Goal: Ask a question

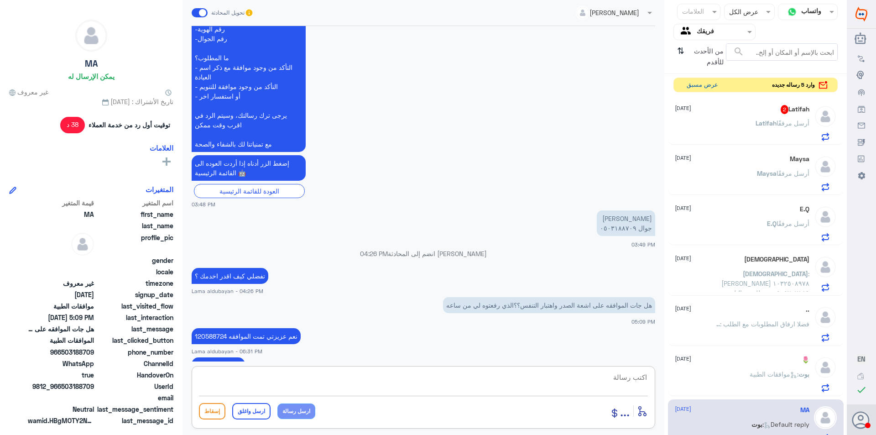
click at [696, 86] on button "عرض مسبق" at bounding box center [702, 85] width 38 height 14
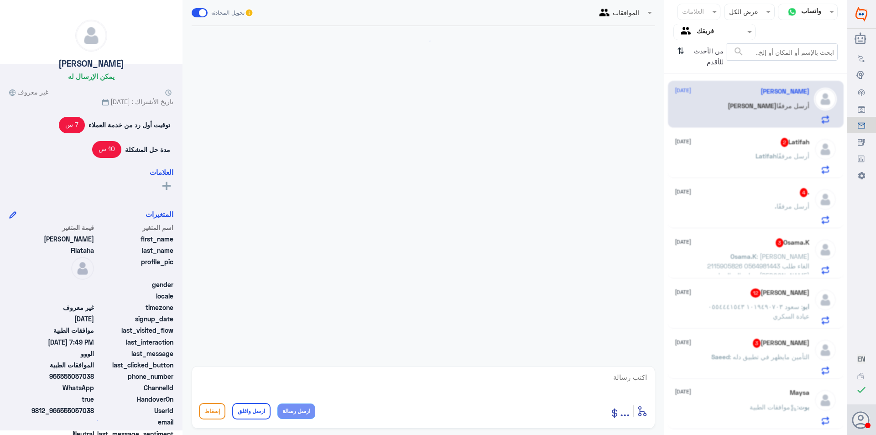
scroll to position [994, 0]
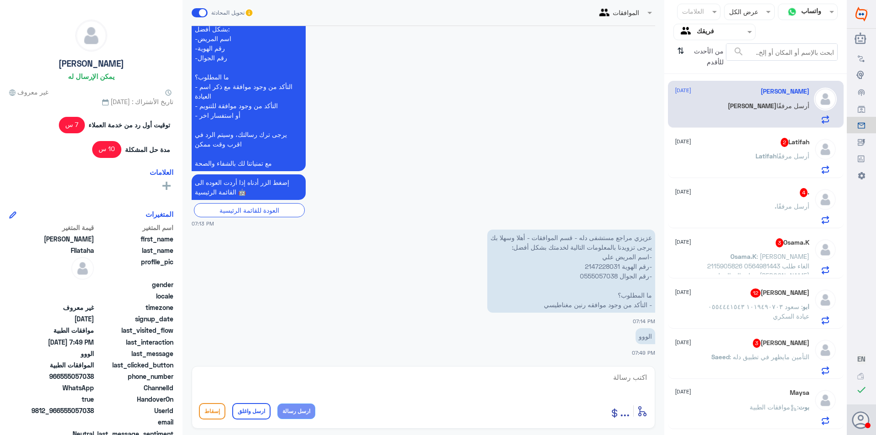
click at [606, 263] on p "عزيزي مراجع مستشفى دله - قسم الموافقات - أهلا وسهلا بك يرجى تزويدنا بالمعلومات …" at bounding box center [571, 270] width 168 height 83
copy p "2147228031"
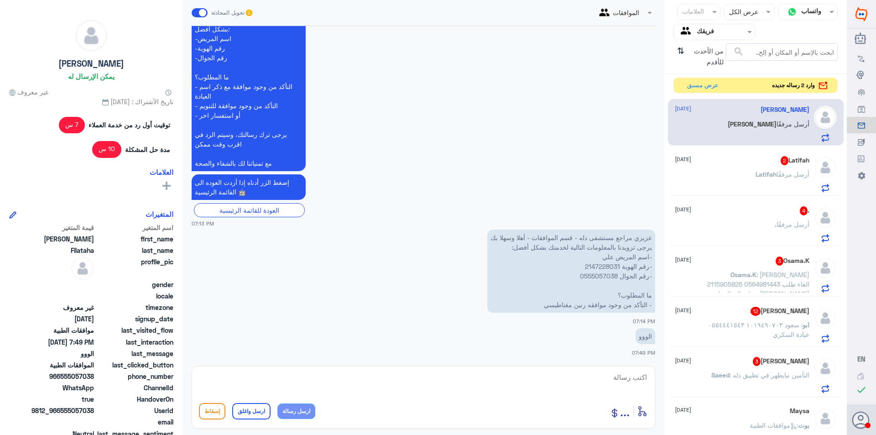
click at [490, 383] on textarea at bounding box center [423, 382] width 449 height 22
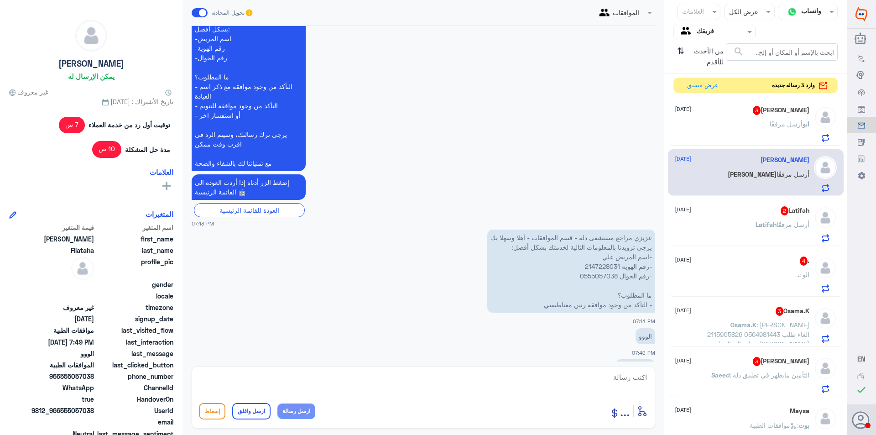
scroll to position [1025, 0]
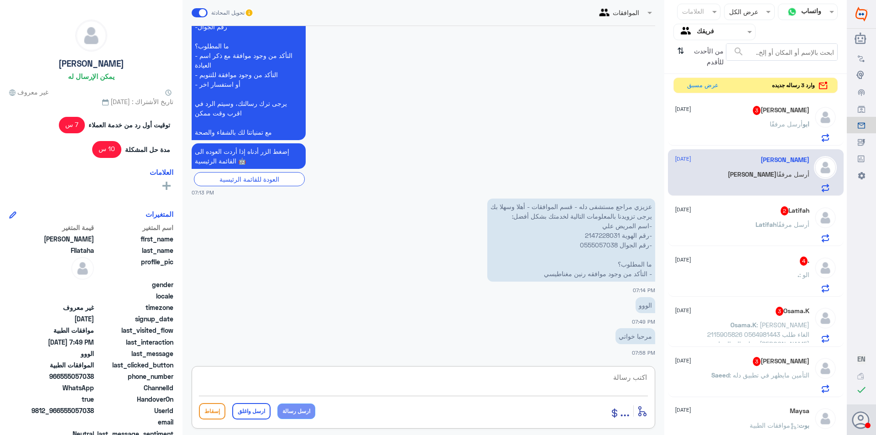
click at [603, 235] on p "عزيزي مراجع مستشفى دله - قسم الموافقات - أهلا وسهلا بك يرجى تزويدنا بالمعلومات …" at bounding box center [571, 239] width 168 height 83
copy p "2147228031"
